Goal: Complete application form

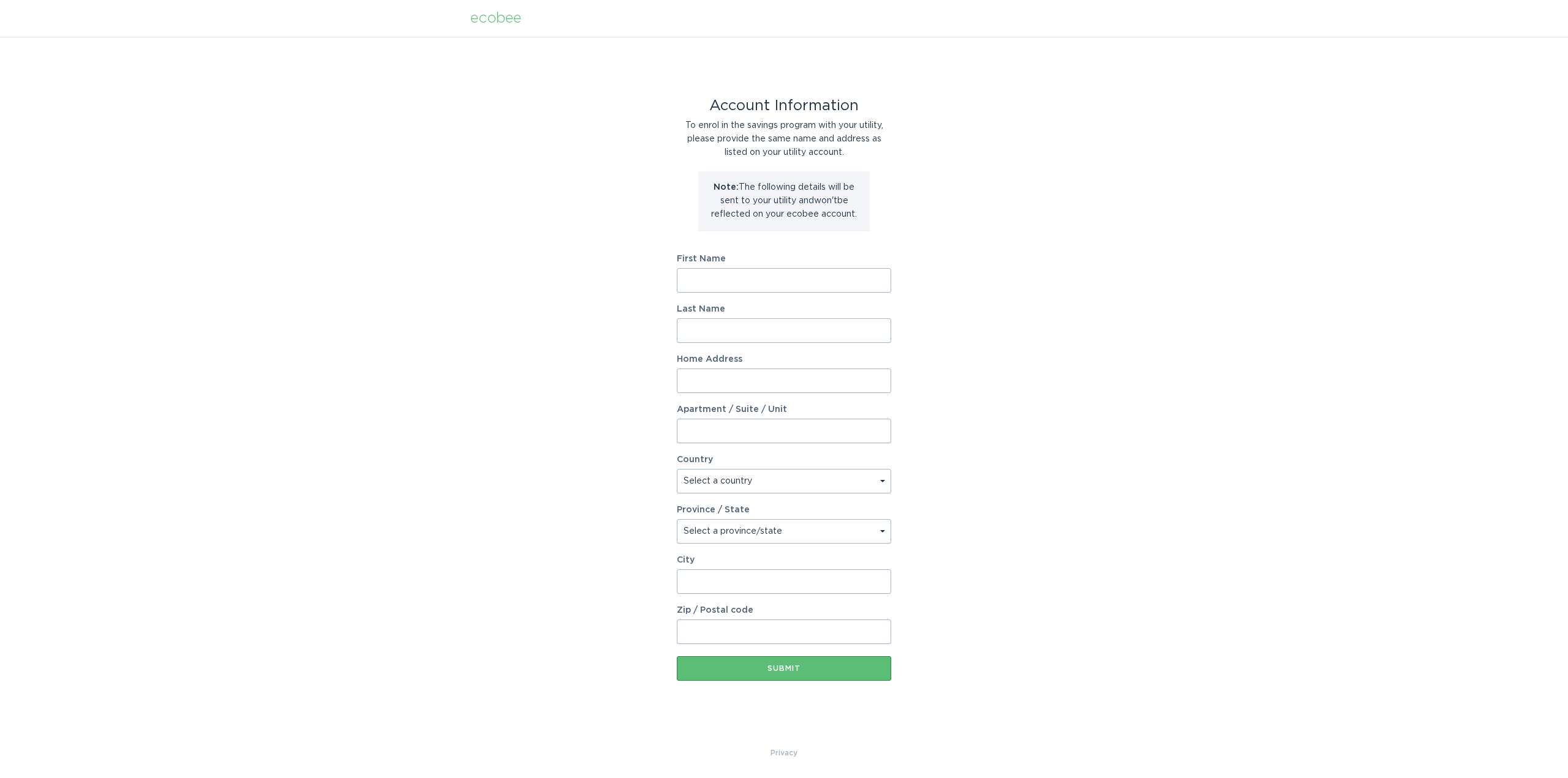
click at [699, 290] on input "First Name" at bounding box center [784, 281] width 214 height 25
drag, startPoint x: 699, startPoint y: 288, endPoint x: 705, endPoint y: 291, distance: 6.7
click at [699, 288] on input "First Name" at bounding box center [784, 281] width 214 height 25
type input "Ami"
type input "[PERSON_NAME]"
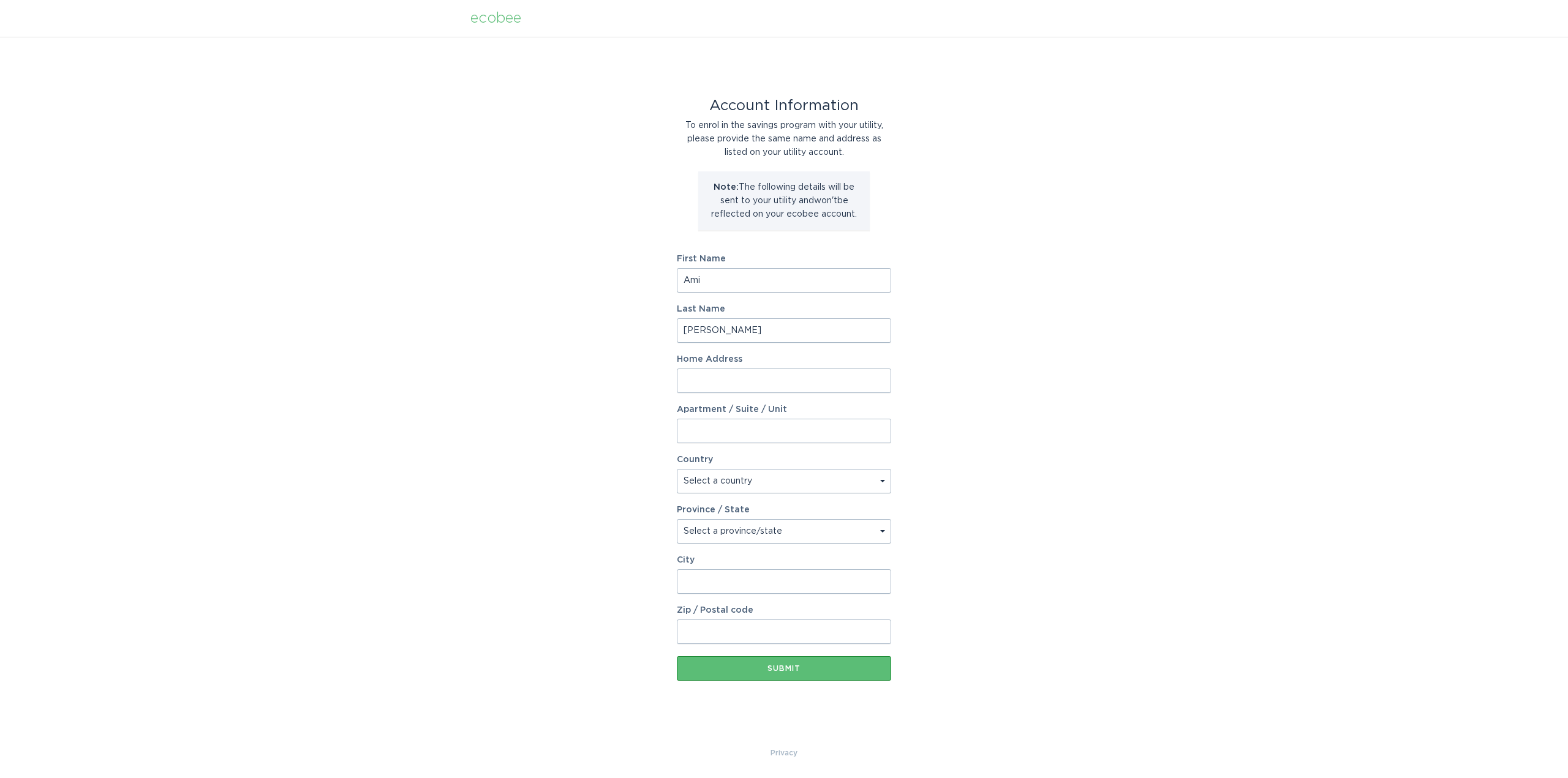
type input "[STREET_ADDRESS]"
select select "US"
type input "[GEOGRAPHIC_DATA]"
type input "97206"
select select "OR"
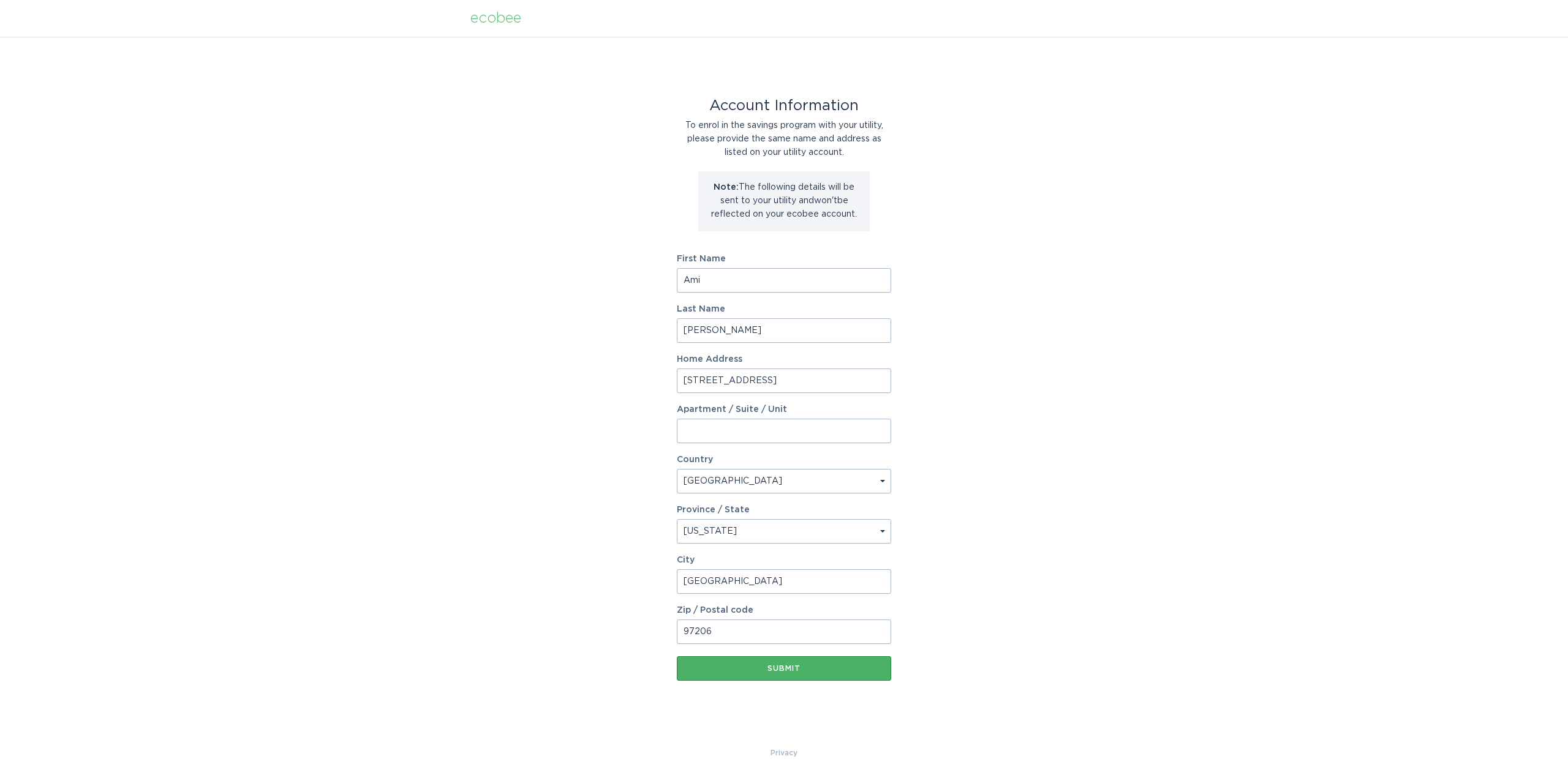
click at [738, 677] on button "Submit" at bounding box center [784, 668] width 214 height 25
